Goal: Transaction & Acquisition: Purchase product/service

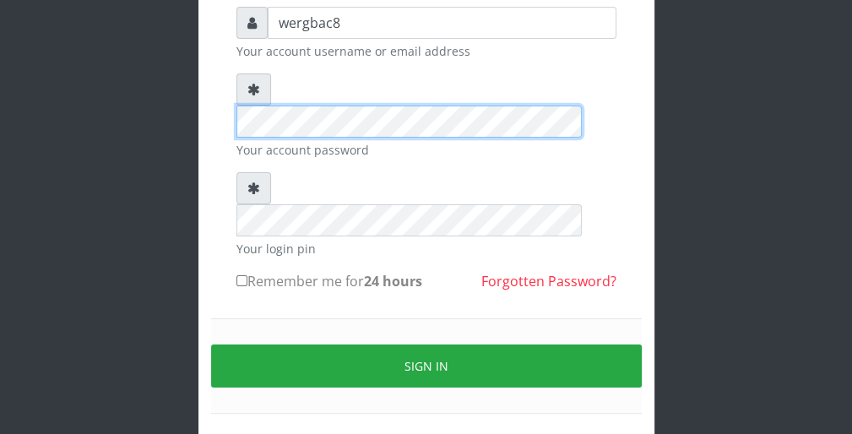
scroll to position [155, 0]
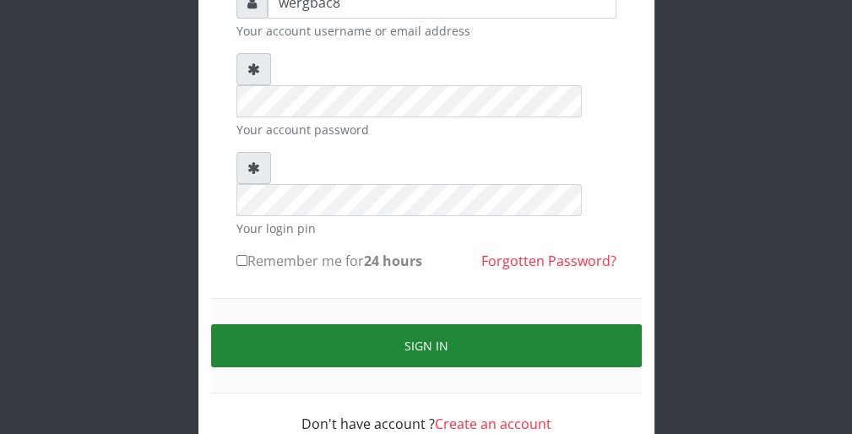
click at [607, 324] on button "Sign in" at bounding box center [426, 345] width 431 height 43
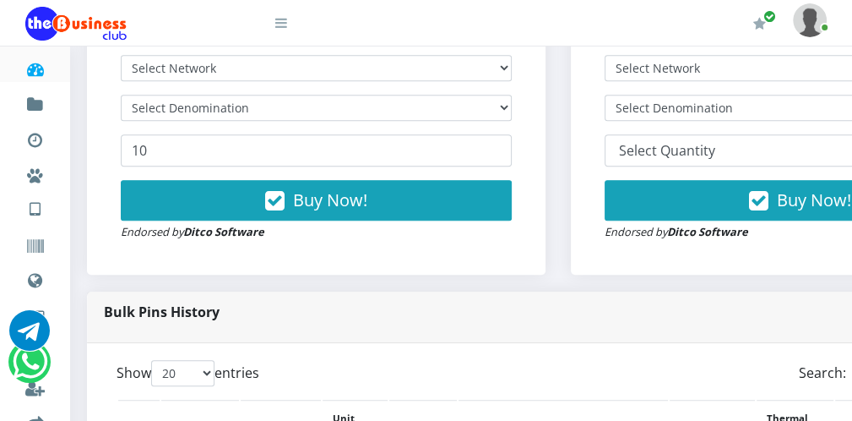
scroll to position [541, 0]
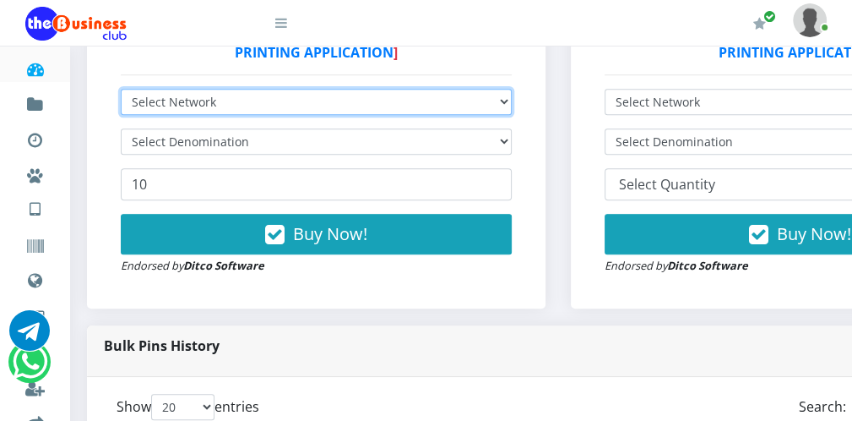
click at [470, 104] on select "Select Network MTN Globacom 9Mobile Airtel" at bounding box center [316, 102] width 391 height 26
select select "MTN"
click at [121, 90] on select "Select Network MTN Globacom 9Mobile Airtel" at bounding box center [316, 102] width 391 height 26
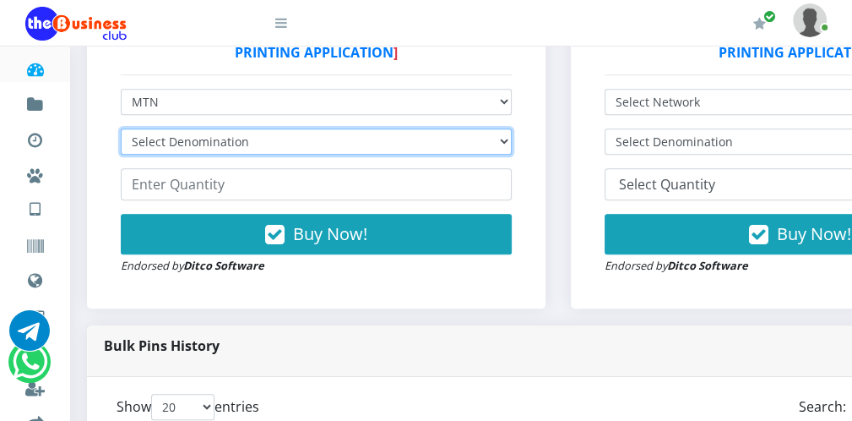
click at [414, 141] on select "Select Denomination MTN NGN100 - ₦96.99 MTN NGN200 - ₦193.98 MTN NGN400 - ₦387.…" at bounding box center [316, 141] width 391 height 26
select select "193.98-200"
click at [121, 130] on select "Select Denomination MTN NGN100 - ₦96.99 MTN NGN200 - ₦193.98 MTN NGN400 - ₦387.…" at bounding box center [316, 141] width 391 height 26
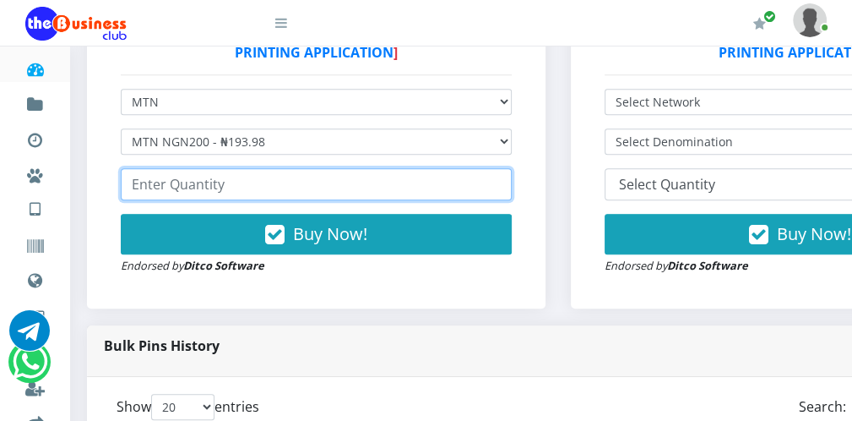
click at [324, 190] on input "number" at bounding box center [316, 184] width 391 height 32
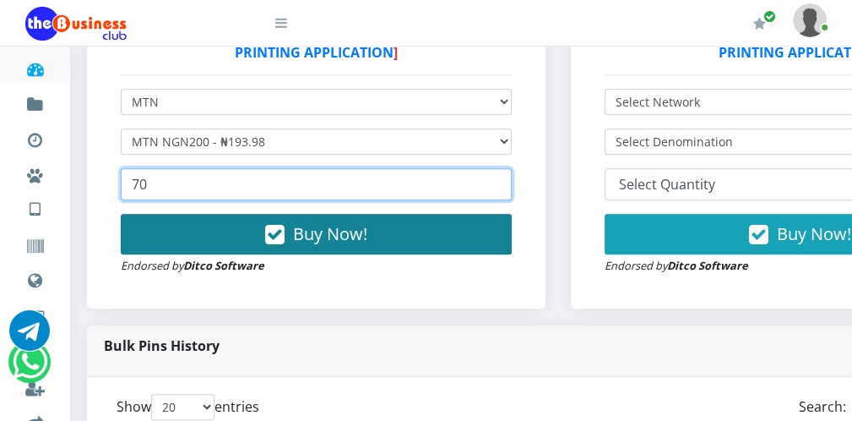
type input "70"
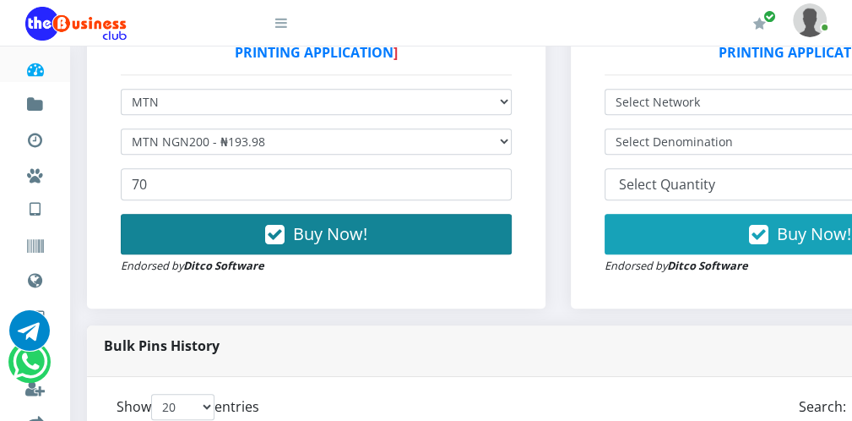
click at [329, 222] on button "Buy Now!" at bounding box center [316, 234] width 391 height 41
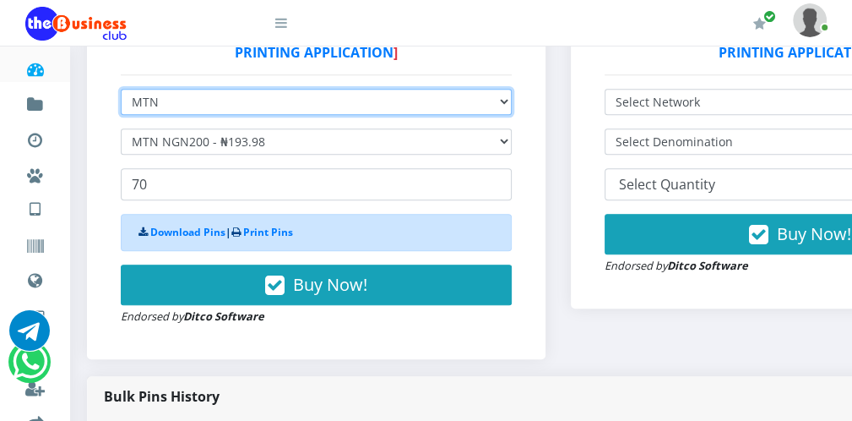
click at [306, 102] on select "Select Network MTN Globacom 9Mobile Airtel" at bounding box center [316, 102] width 391 height 26
select select "Airtel"
click at [121, 90] on select "Select Network MTN Globacom 9Mobile Airtel" at bounding box center [316, 102] width 391 height 26
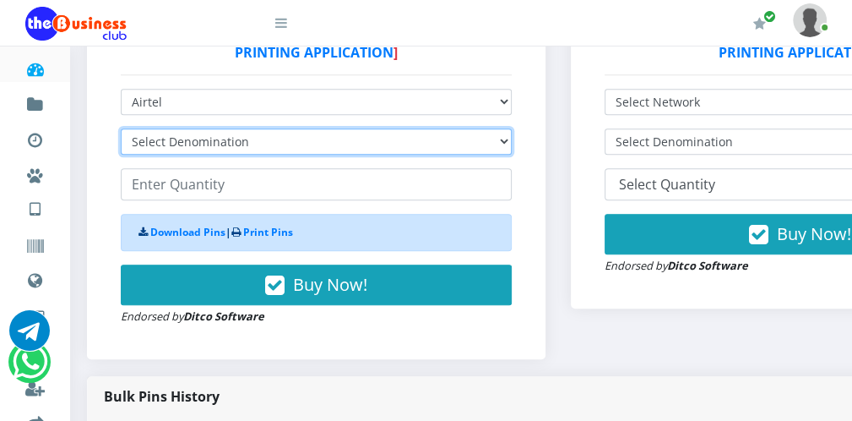
click at [253, 146] on select "Select Denomination Airtel NGN100 - ₦96.38 Airtel NGN200 - ₦192.76 Airtel NGN50…" at bounding box center [316, 141] width 391 height 26
select select "192.76-200"
click at [121, 130] on select "Select Denomination Airtel NGN100 - ₦96.38 Airtel NGN200 - ₦192.76 Airtel NGN50…" at bounding box center [316, 141] width 391 height 26
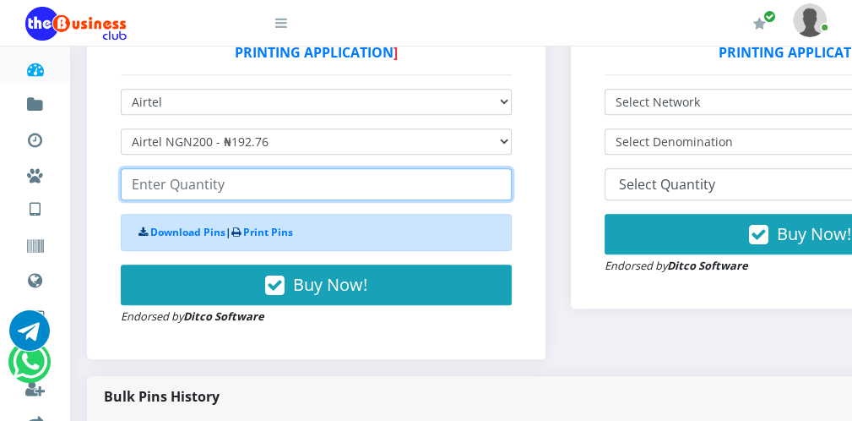
click at [233, 187] on input "number" at bounding box center [316, 184] width 391 height 32
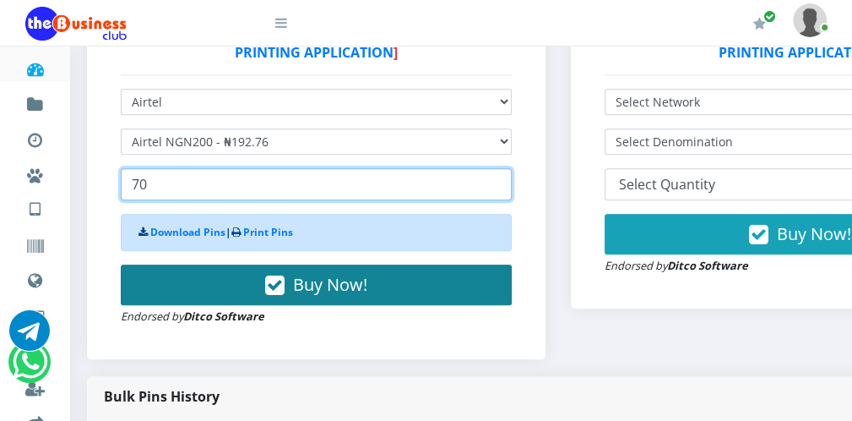
type input "70"
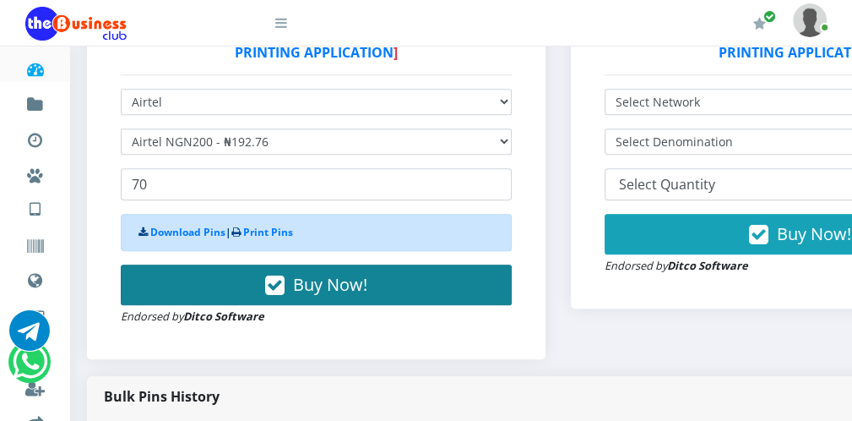
click at [267, 275] on button "Buy Now!" at bounding box center [316, 284] width 391 height 41
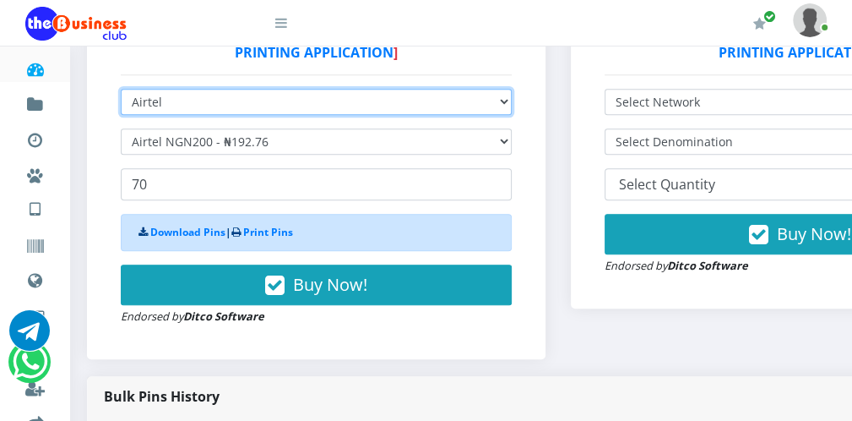
click at [248, 102] on select "Select Network MTN Globacom 9Mobile Airtel" at bounding box center [316, 102] width 391 height 26
select select "Glo"
click at [121, 90] on select "Select Network MTN Globacom 9Mobile Airtel" at bounding box center [316, 102] width 391 height 26
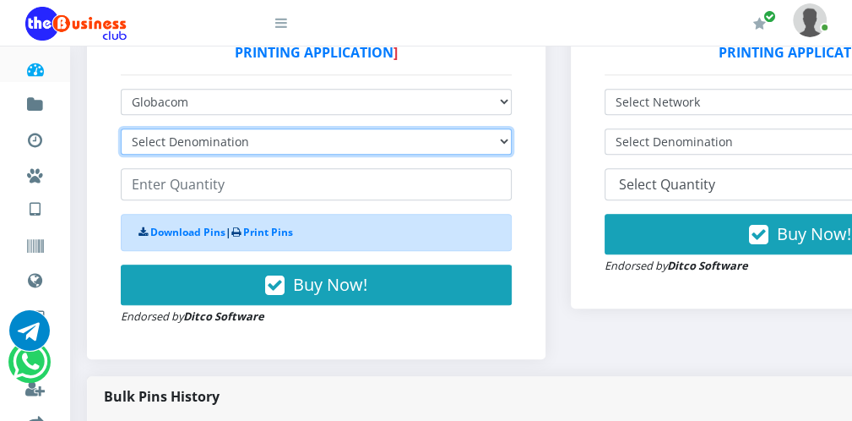
click at [215, 130] on select "Select Denomination Glo NGN100 - ₦96.55 Glo NGN200 - ₦193.10 Glo NGN500 - ₦482.…" at bounding box center [316, 141] width 391 height 26
select select "193.1-200"
click at [121, 130] on select "Select Denomination Glo NGN100 - ₦96.55 Glo NGN200 - ₦193.10 Glo NGN500 - ₦482.…" at bounding box center [316, 141] width 391 height 26
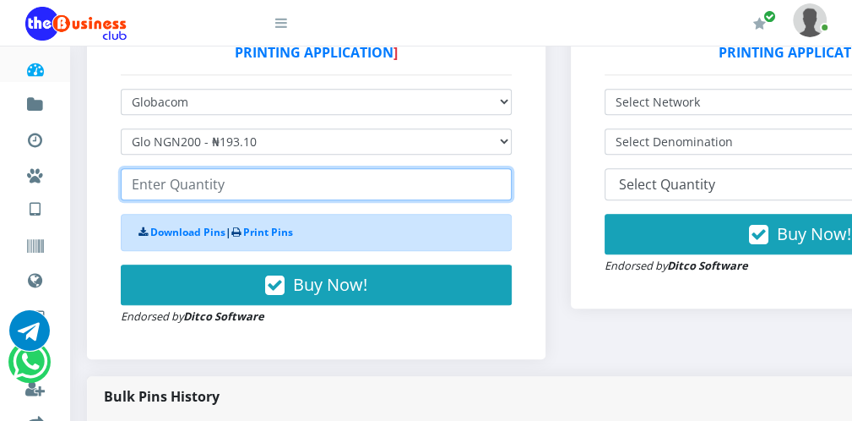
click at [187, 184] on input "number" at bounding box center [316, 184] width 391 height 32
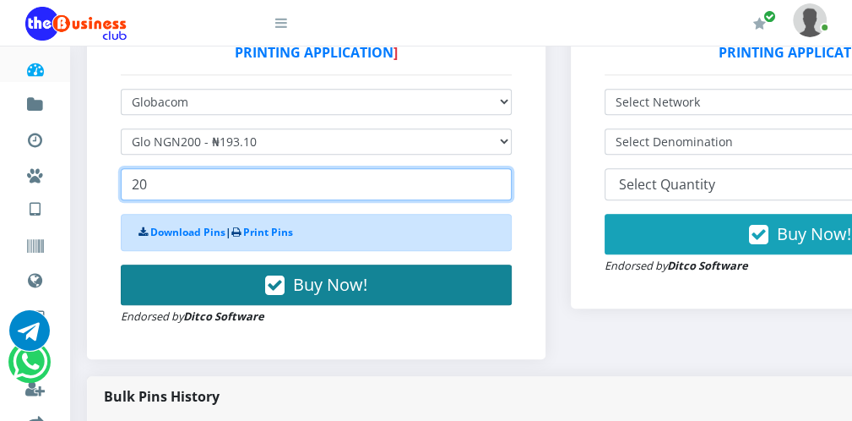
type input "20"
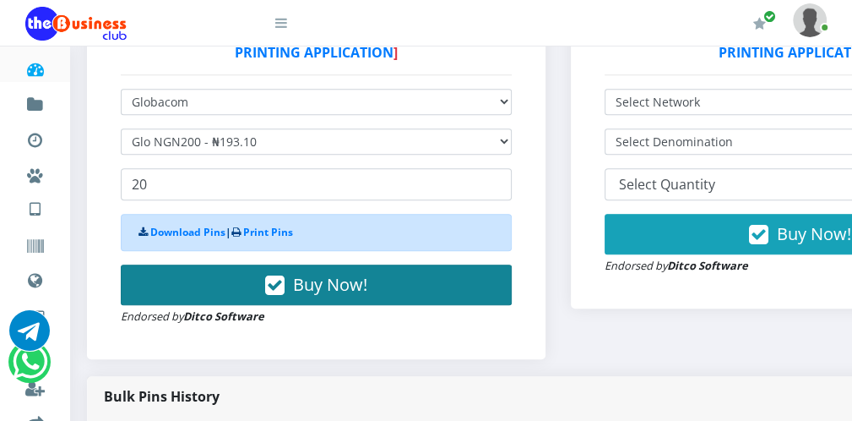
click at [226, 272] on button "Buy Now!" at bounding box center [316, 284] width 391 height 41
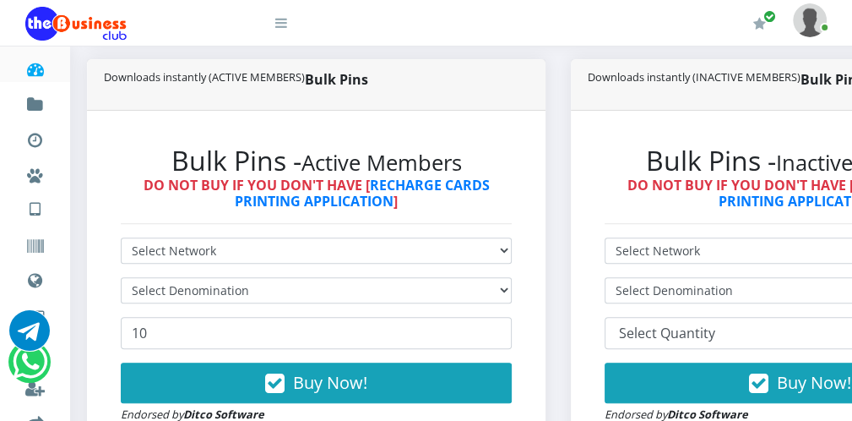
scroll to position [405, 0]
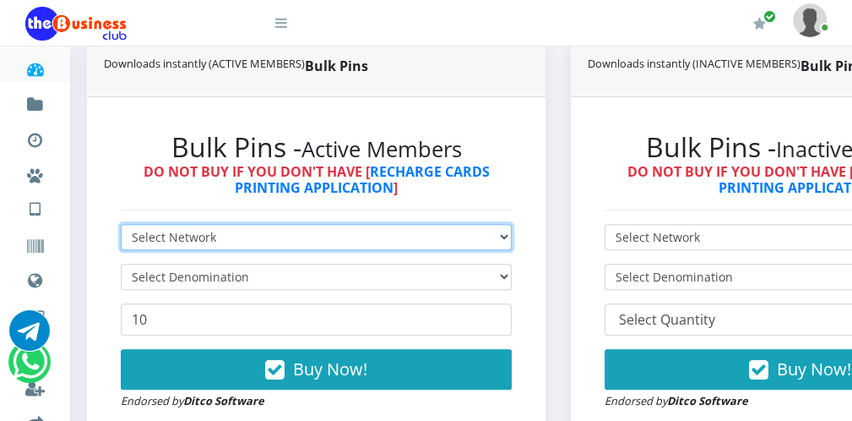
click at [455, 237] on select "Select Network MTN Globacom 9Mobile Airtel" at bounding box center [316, 237] width 391 height 26
click at [359, 244] on select "Select Network MTN Globacom 9Mobile Airtel" at bounding box center [316, 237] width 391 height 26
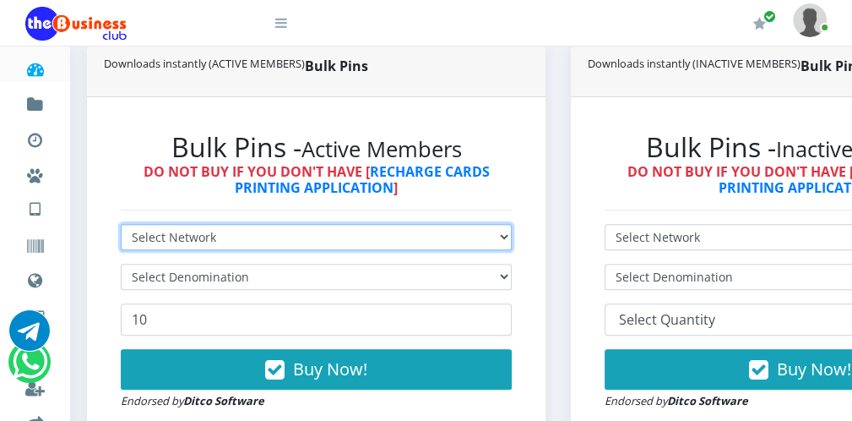
select select "MTN"
click at [121, 226] on select "Select Network MTN Globacom 9Mobile Airtel" at bounding box center [316, 237] width 391 height 26
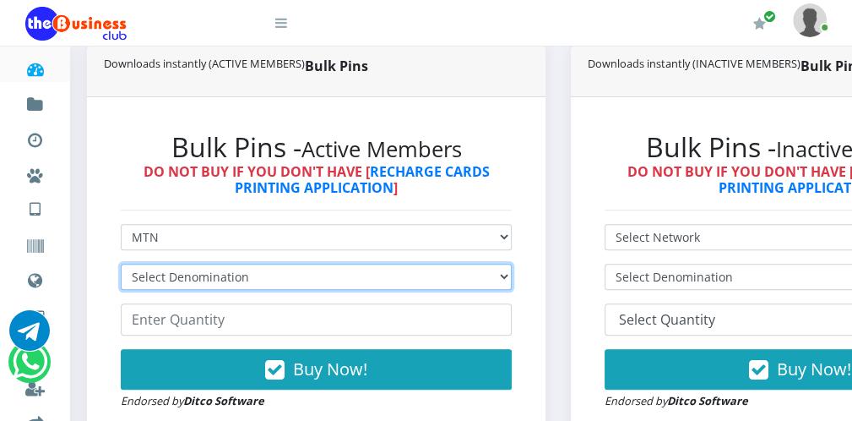
click at [318, 275] on select "Select Denomination MTN NGN100 - ₦96.99 MTN NGN200 - ₦193.98 MTN NGN400 - ₦387.…" at bounding box center [316, 277] width 391 height 26
select select "96.99-100"
click at [121, 265] on select "Select Denomination MTN NGN100 - ₦96.99 MTN NGN200 - ₦193.98 MTN NGN400 - ₦387.…" at bounding box center [316, 277] width 391 height 26
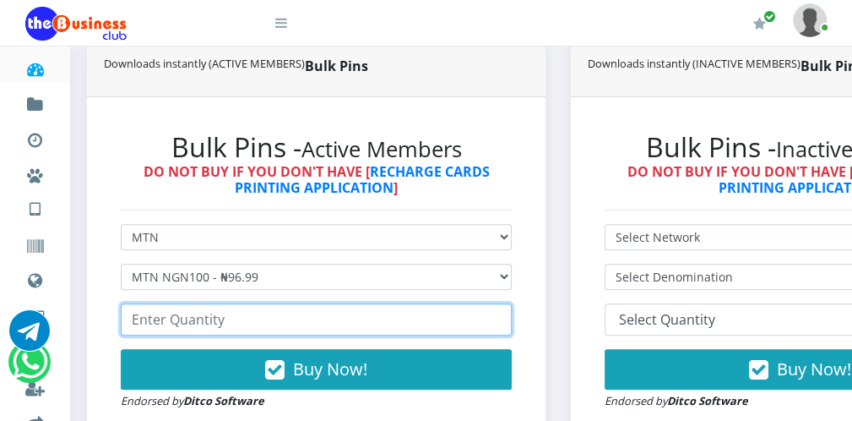
click at [242, 325] on input "number" at bounding box center [316, 319] width 391 height 32
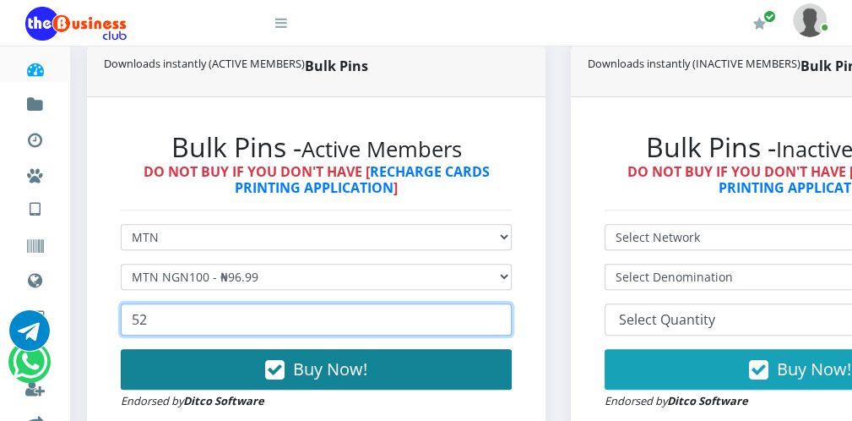
type input "52"
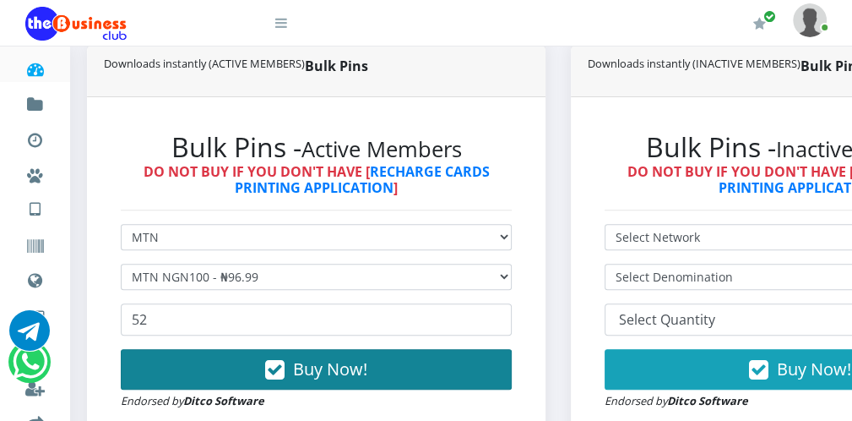
click at [308, 370] on span "Buy Now!" at bounding box center [330, 368] width 74 height 23
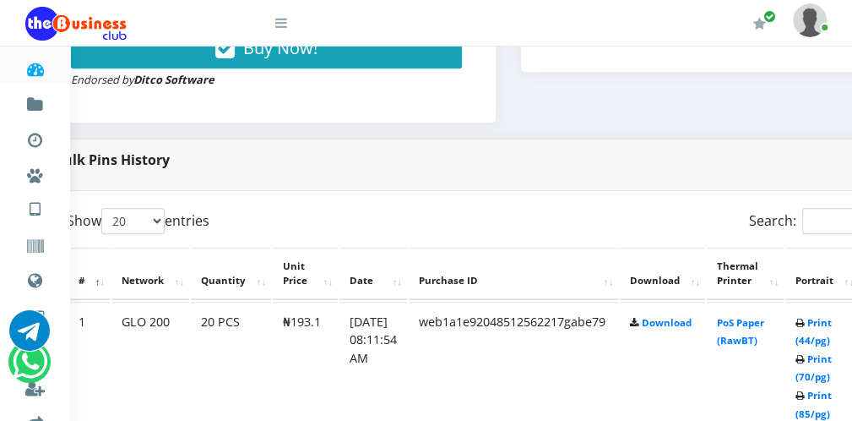
scroll to position [777, 68]
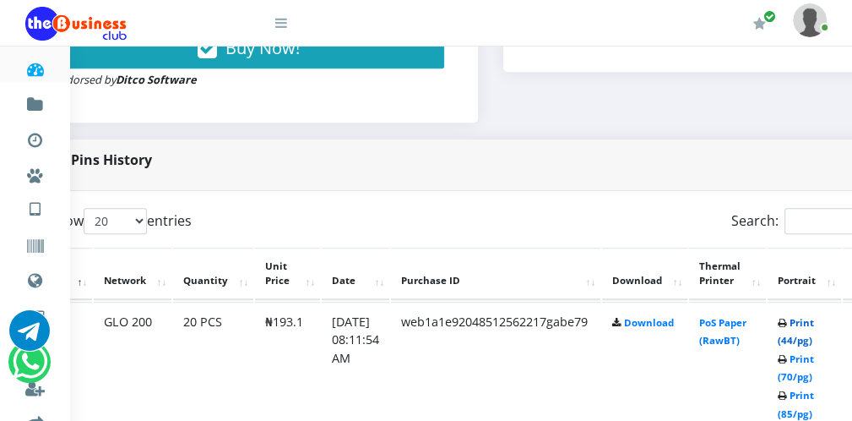
click at [814, 340] on link "Print (44/pg)" at bounding box center [796, 331] width 36 height 31
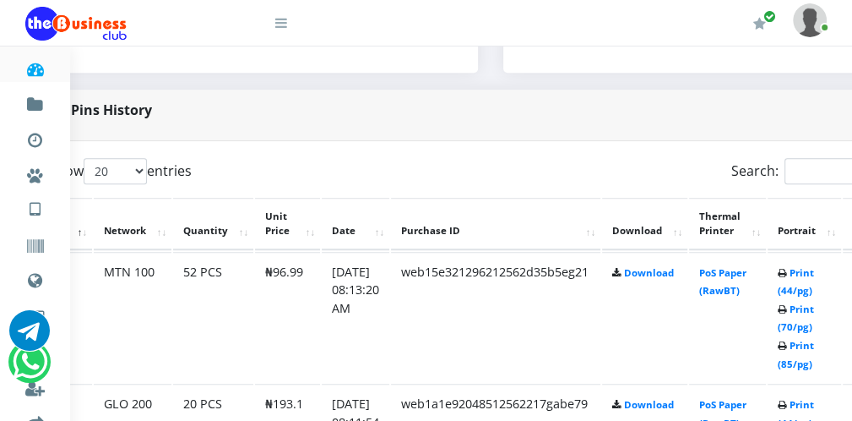
scroll to position [777, 68]
click at [813, 291] on link "Print (44/pg)" at bounding box center [796, 280] width 36 height 31
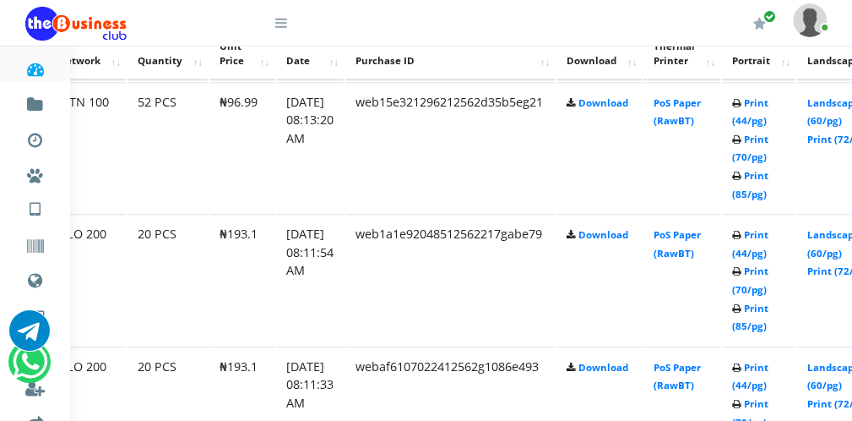
scroll to position [946, 97]
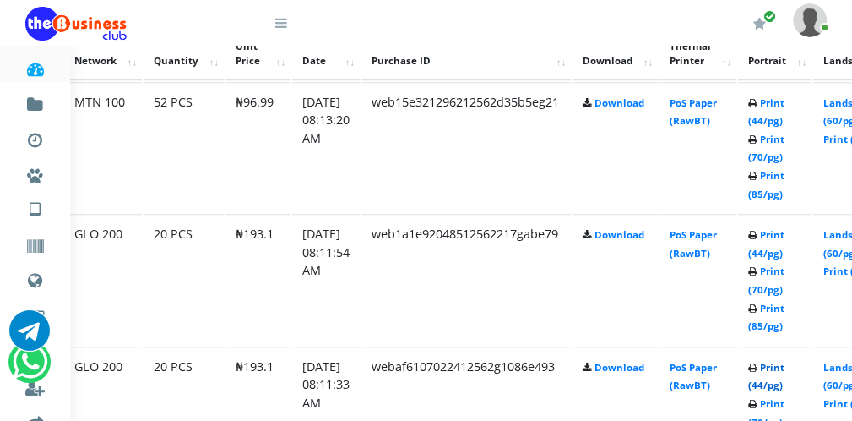
click at [774, 383] on link "Print (44/pg)" at bounding box center [766, 376] width 36 height 31
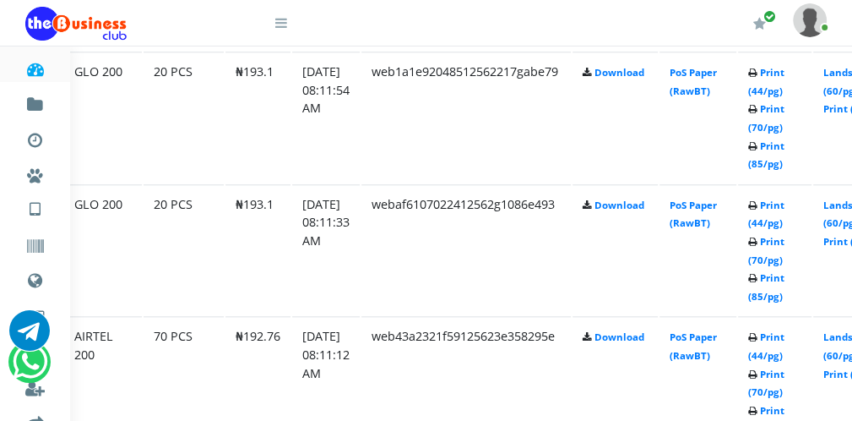
scroll to position [1115, 97]
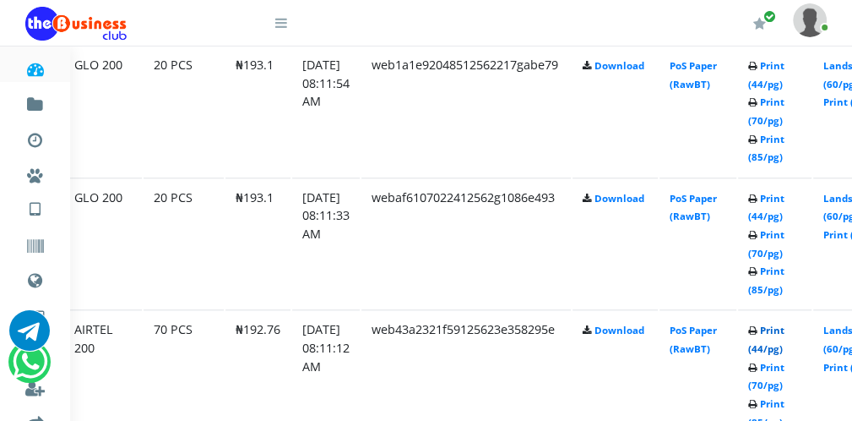
click at [781, 344] on link "Print (44/pg)" at bounding box center [766, 338] width 36 height 31
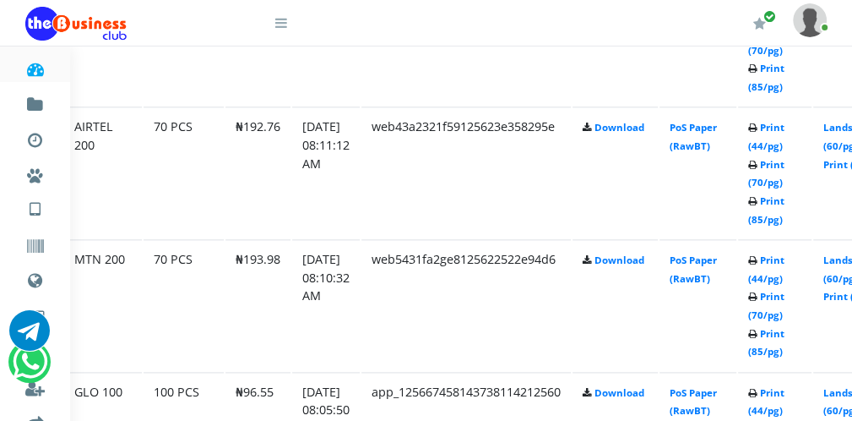
scroll to position [1351, 97]
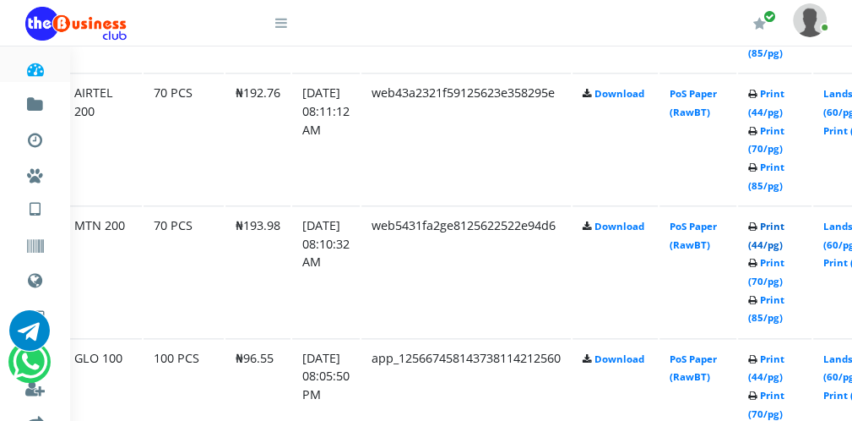
click at [785, 242] on link "Print (44/pg)" at bounding box center [766, 235] width 36 height 31
